Goal: Task Accomplishment & Management: Use online tool/utility

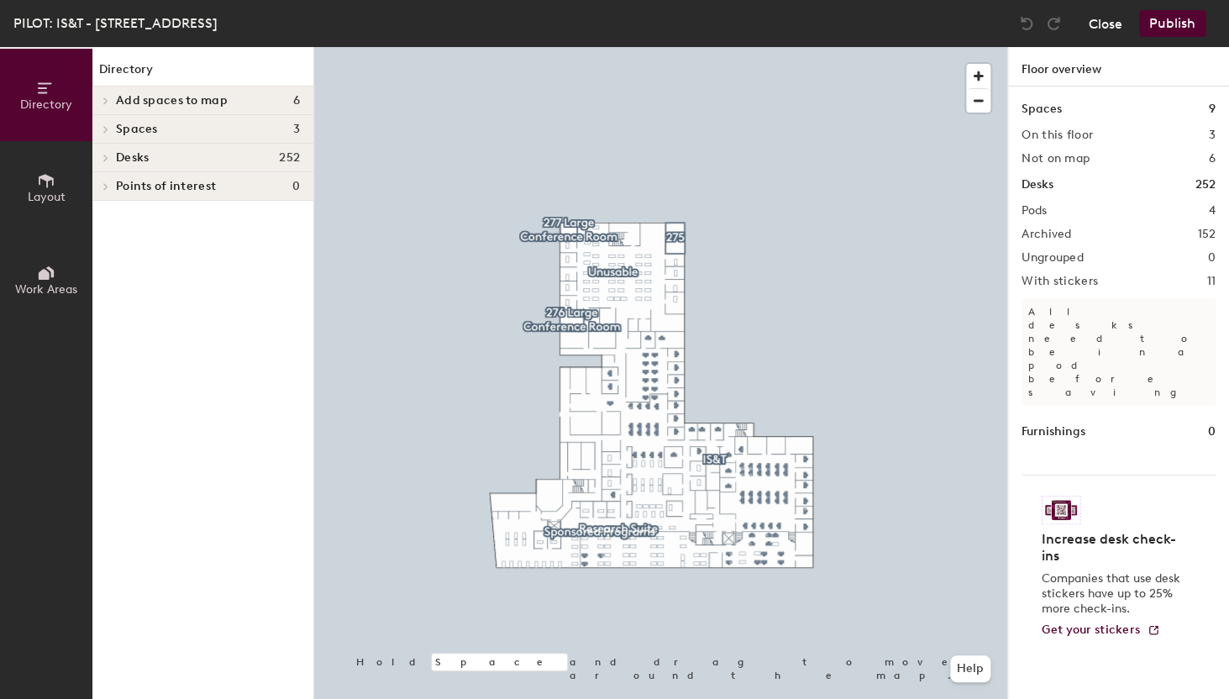
click at [1109, 28] on button "Close" at bounding box center [1105, 23] width 34 height 27
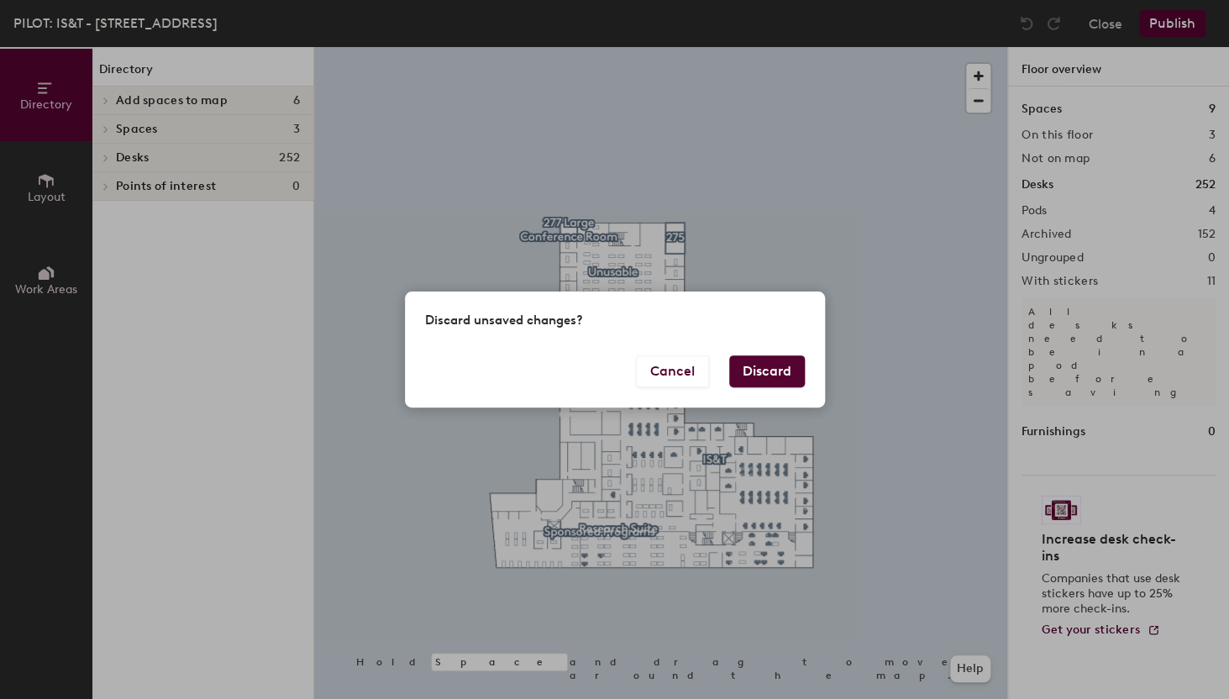
click at [754, 371] on button "Discard" at bounding box center [767, 371] width 76 height 32
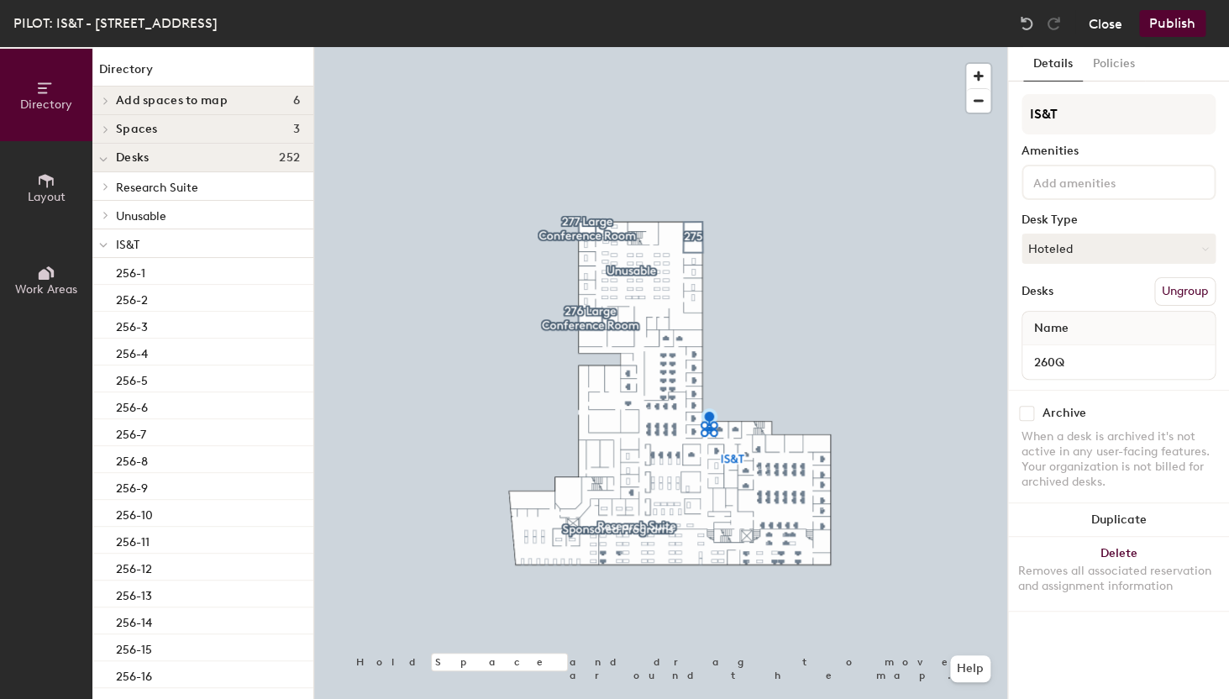
click at [1112, 24] on button "Close" at bounding box center [1105, 23] width 34 height 27
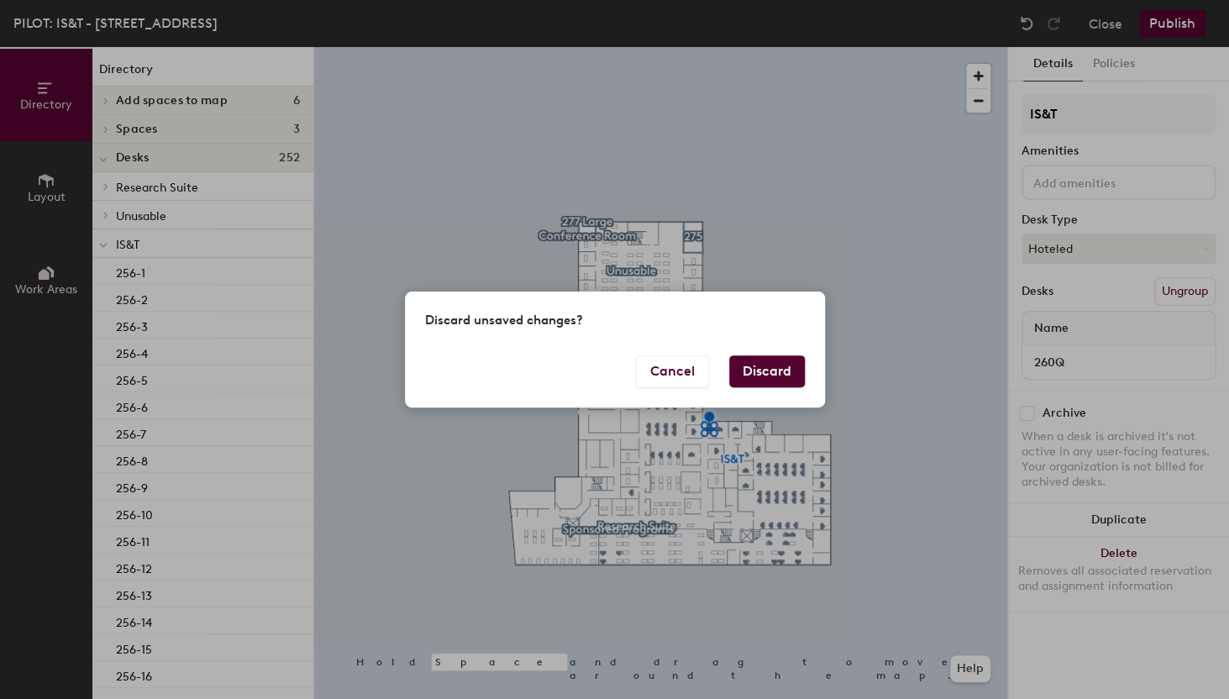
click at [744, 364] on button "Discard" at bounding box center [767, 371] width 76 height 32
